Goal: Information Seeking & Learning: Compare options

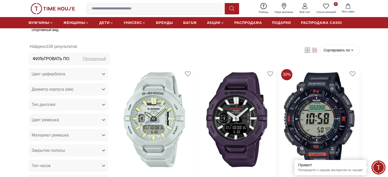
scroll to position [214, 0]
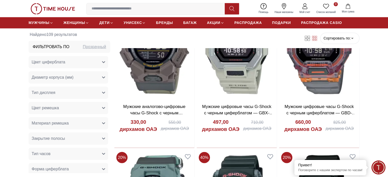
scroll to position [928, 0]
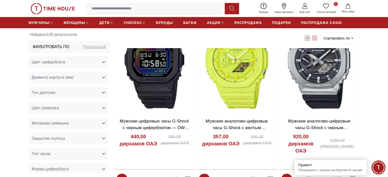
scroll to position [1536, 0]
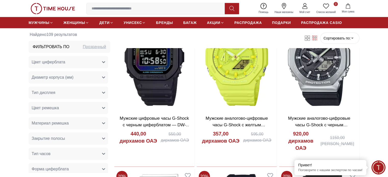
click at [284, 12] on font "Наши магазины" at bounding box center [283, 12] width 19 height 3
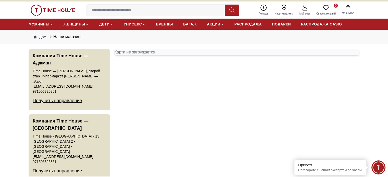
scroll to position [7, 0]
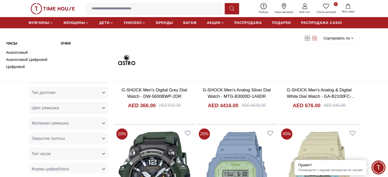
scroll to position [2335, 0]
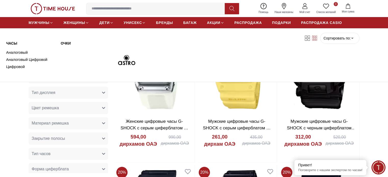
scroll to position [1897, 0]
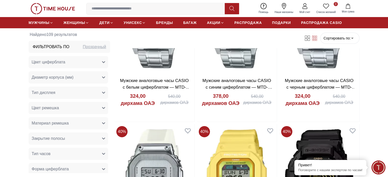
click at [357, 38] on form "Сортировать по: ​ ****** ​" at bounding box center [339, 38] width 39 height 11
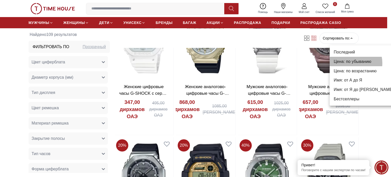
click at [349, 63] on font "Цена: по убыванию" at bounding box center [353, 61] width 38 height 4
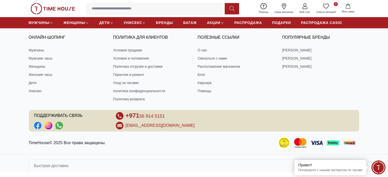
scroll to position [401, 0]
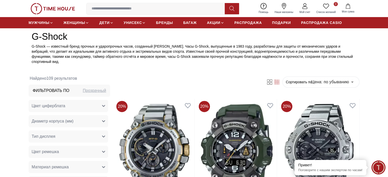
scroll to position [171, 0]
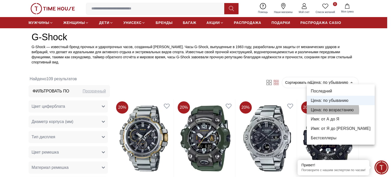
click at [331, 111] on font "Цена: по возрастанию" at bounding box center [332, 110] width 43 height 4
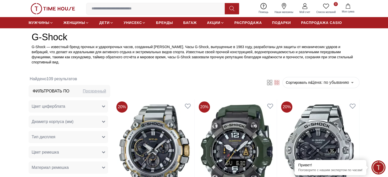
type input "*"
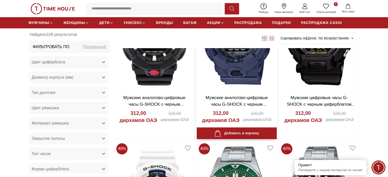
scroll to position [753, 0]
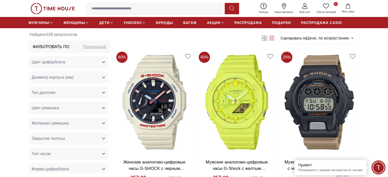
scroll to position [1314, 0]
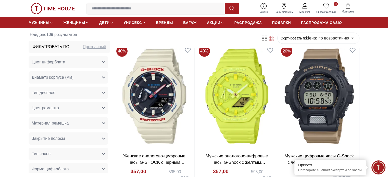
click at [371, 98] on section "Найдено 109 результатов Фильтровать по Прозрачный Цвет циферблата Черный Серебр…" at bounding box center [194, 43] width 388 height 2237
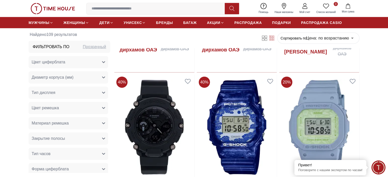
scroll to position [1450, 0]
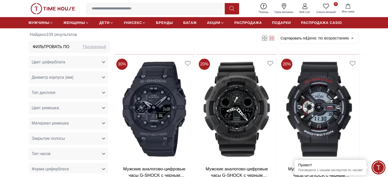
scroll to position [2250, 0]
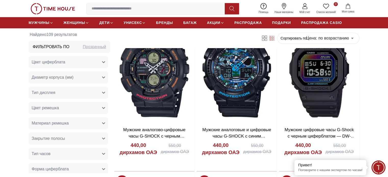
scroll to position [2609, 0]
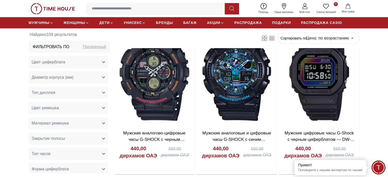
scroll to position [2947, 0]
